Goal: Navigation & Orientation: Go to known website

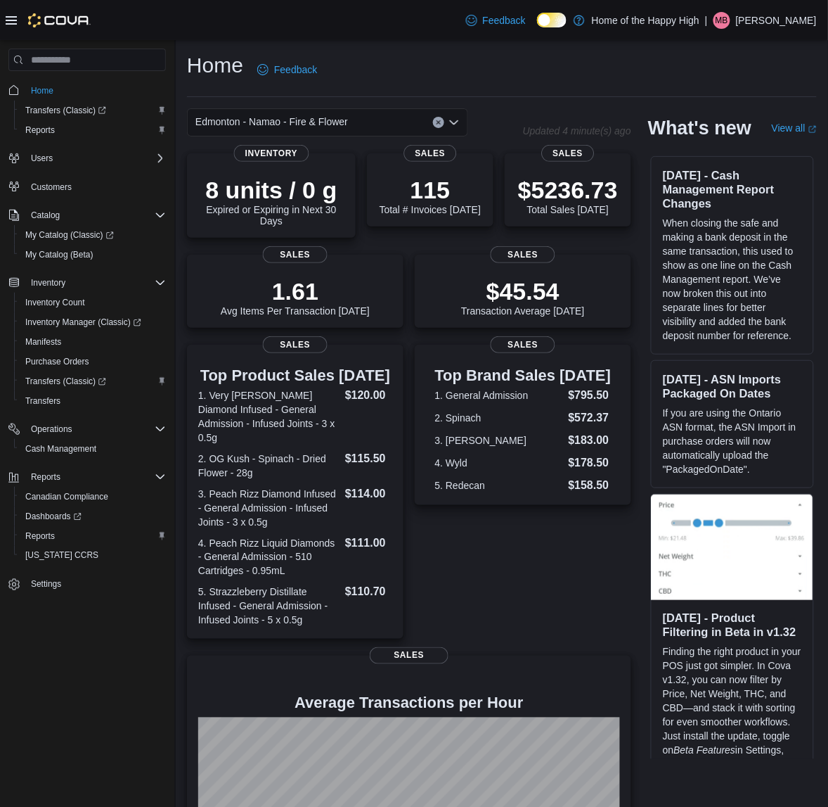
click at [729, 14] on span "MB" at bounding box center [722, 20] width 13 height 17
click at [733, 136] on span "Sign Out" at bounding box center [727, 142] width 38 height 14
